Goal: Navigation & Orientation: Go to known website

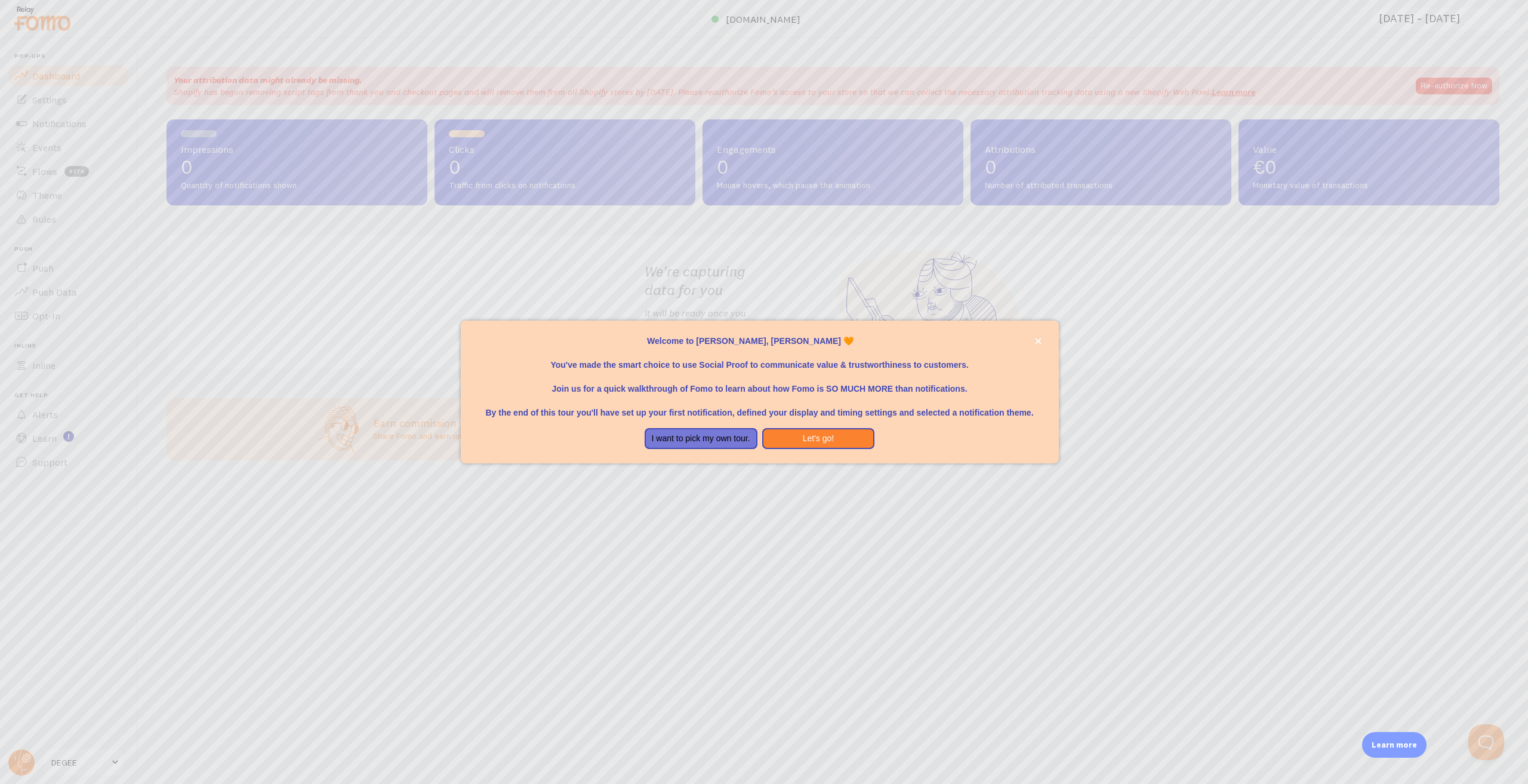
drag, startPoint x: 373, startPoint y: 613, endPoint x: 875, endPoint y: 229, distance: 632.0
click at [376, 612] on div at bounding box center [764, 392] width 1528 height 784
click at [746, 445] on button "I want to pick my own tour." at bounding box center [701, 438] width 113 height 22
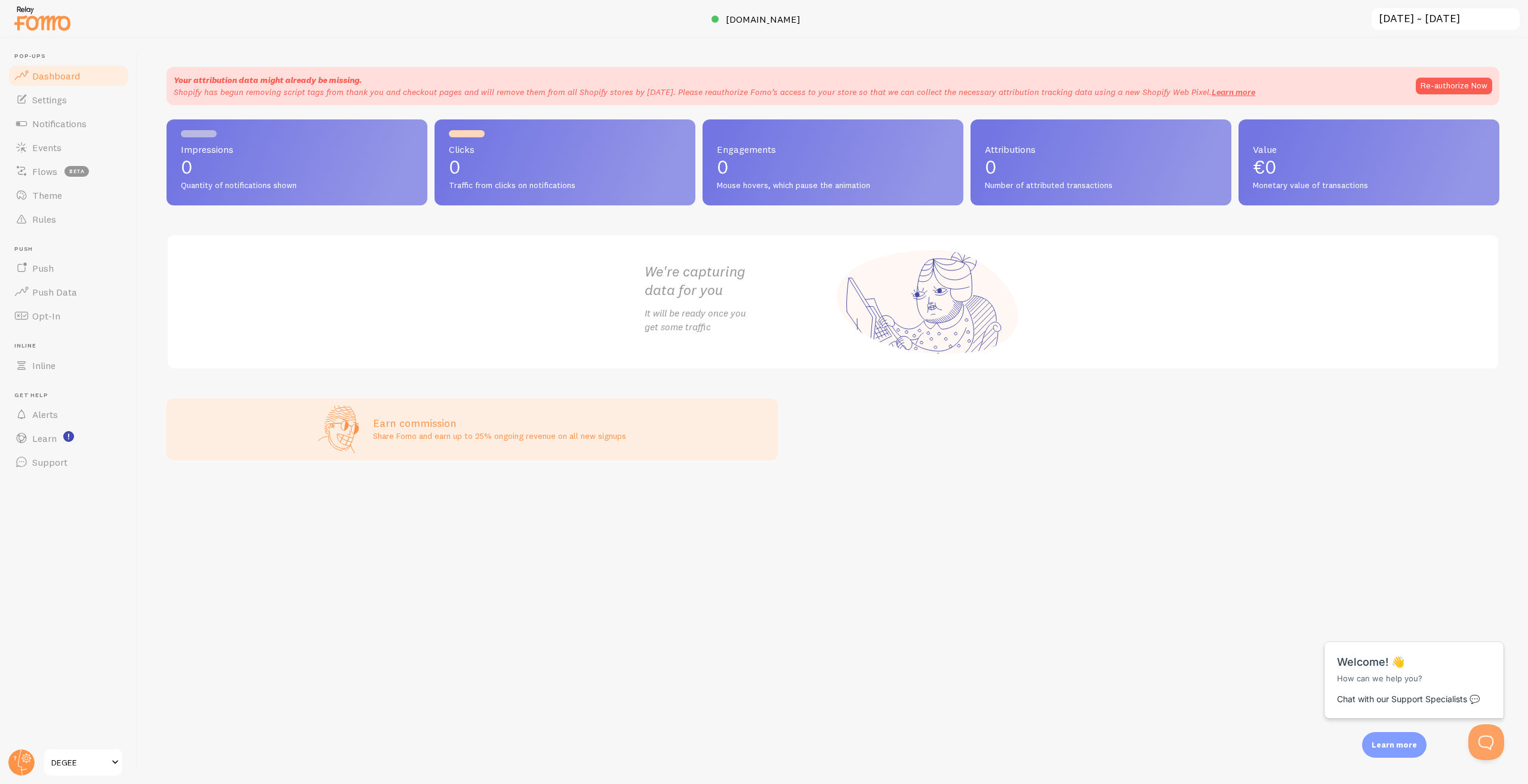
click at [716, 435] on div "Earn commission Share Fomo and earn up to 25% ongoing revenue on all new signups" at bounding box center [472, 429] width 611 height 62
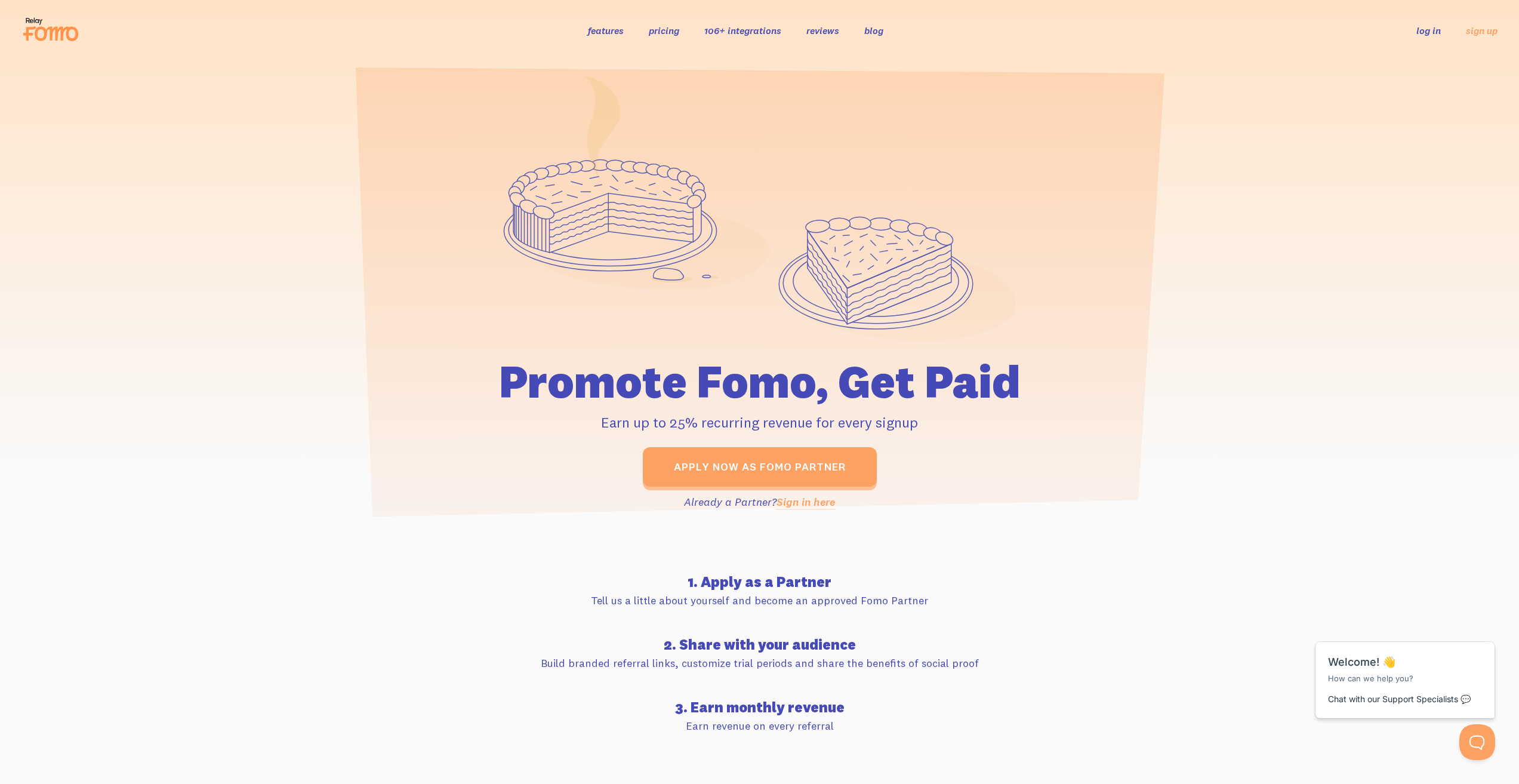
click at [36, 23] on icon at bounding box center [51, 29] width 58 height 30
drag, startPoint x: 258, startPoint y: 226, endPoint x: 249, endPoint y: 229, distance: 9.5
